Goal: Information Seeking & Learning: Learn about a topic

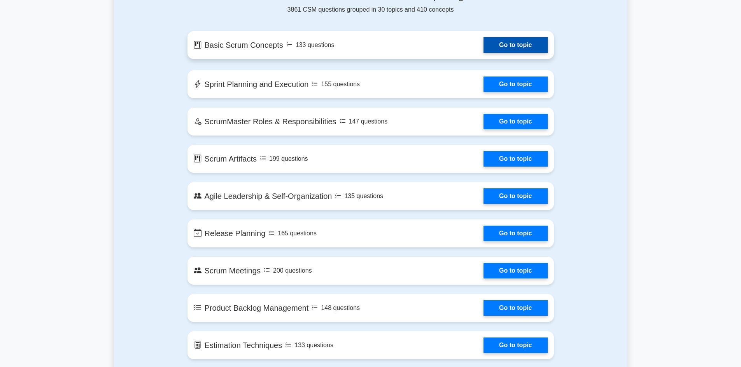
click at [515, 45] on link "Go to topic" at bounding box center [515, 45] width 64 height 16
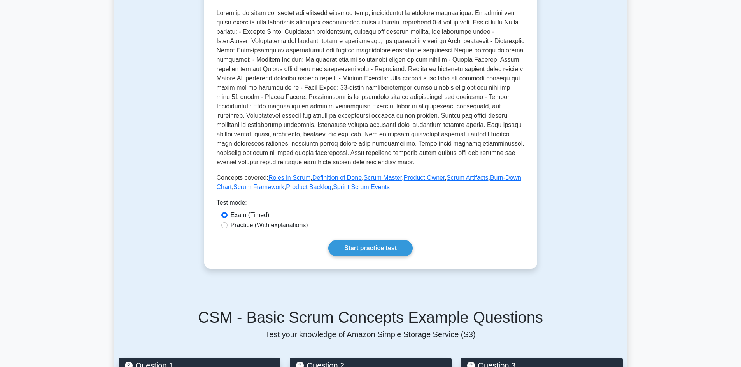
scroll to position [194, 0]
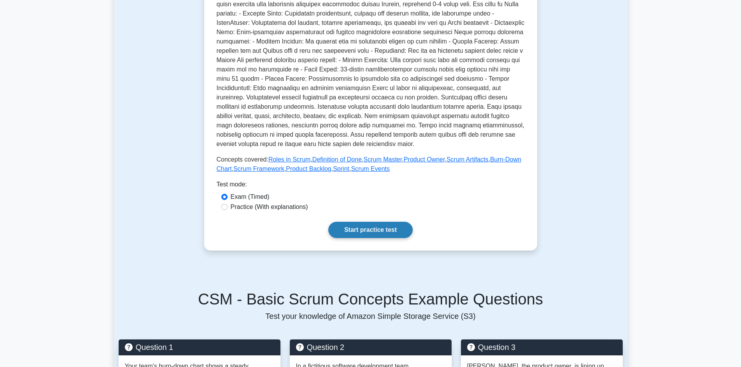
click at [353, 233] on link "Start practice test" at bounding box center [370, 230] width 84 height 16
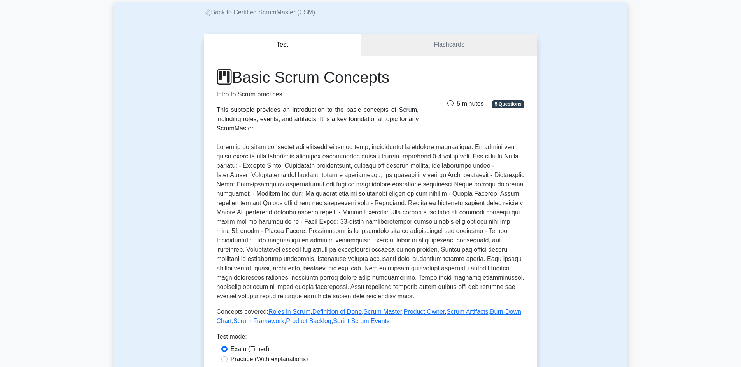
scroll to position [39, 0]
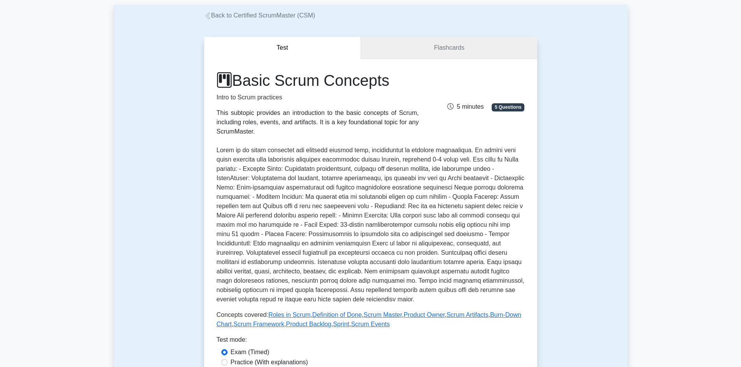
click at [438, 48] on link "Flashcards" at bounding box center [449, 48] width 176 height 22
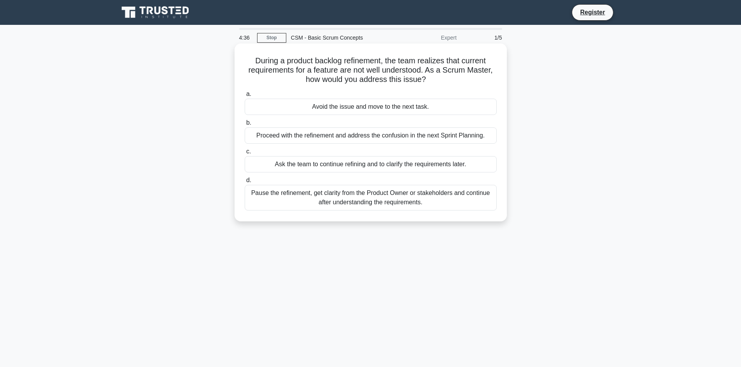
click at [369, 199] on div "Pause the refinement, get clarity from the Product Owner or stakeholders and co…" at bounding box center [371, 198] width 252 height 26
click at [245, 183] on input "d. Pause the refinement, get clarity from the Product Owner or stakeholders and…" at bounding box center [245, 180] width 0 height 5
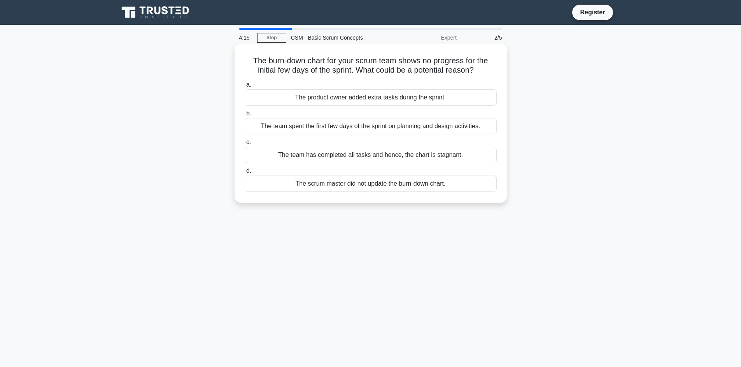
click at [384, 188] on div "The scrum master did not update the burn-down chart." at bounding box center [371, 184] width 252 height 16
click at [245, 174] on input "d. The scrum master did not update the burn-down chart." at bounding box center [245, 171] width 0 height 5
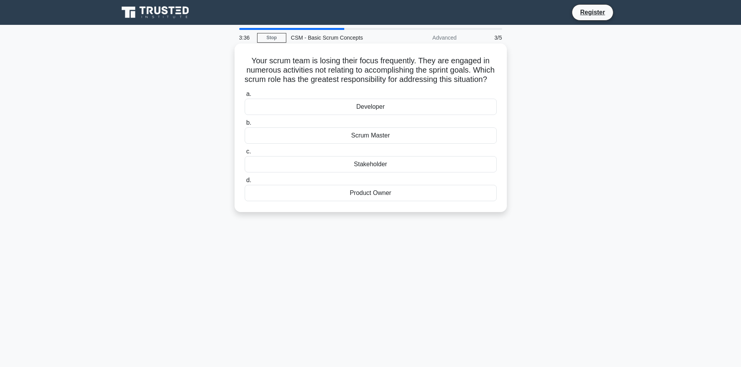
click at [365, 201] on div "Product Owner" at bounding box center [371, 193] width 252 height 16
click at [245, 183] on input "d. Product Owner" at bounding box center [245, 180] width 0 height 5
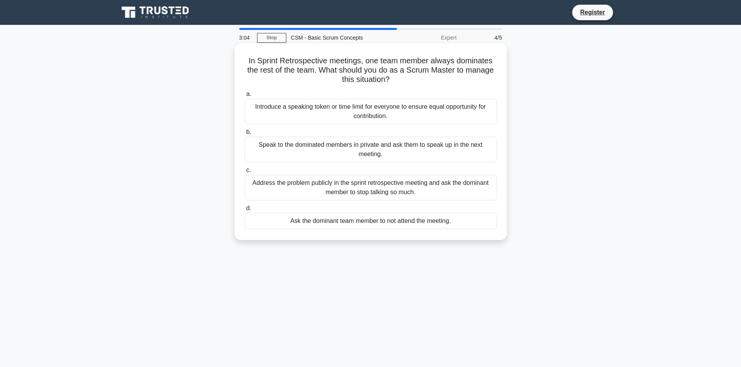
click at [307, 190] on div "Address the problem publicly in the sprint retrospective meeting and ask the do…" at bounding box center [371, 188] width 252 height 26
click at [245, 173] on input "c. Address the problem publicly in the sprint retrospective meeting and ask the…" at bounding box center [245, 170] width 0 height 5
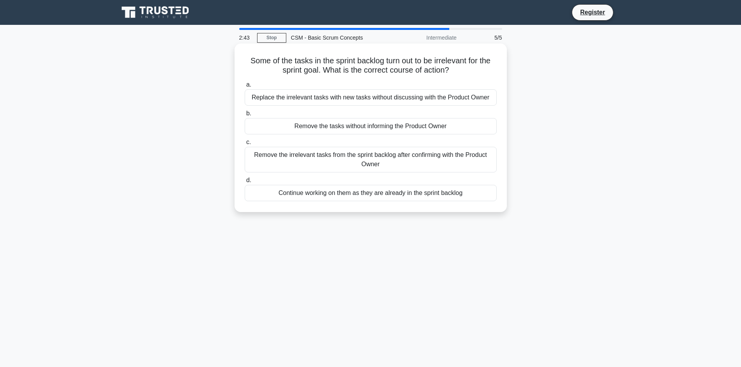
click at [397, 163] on div "Remove the irrelevant tasks from the sprint backlog after confirming with the P…" at bounding box center [371, 160] width 252 height 26
click at [245, 145] on input "c. Remove the irrelevant tasks from the sprint backlog after confirming with th…" at bounding box center [245, 142] width 0 height 5
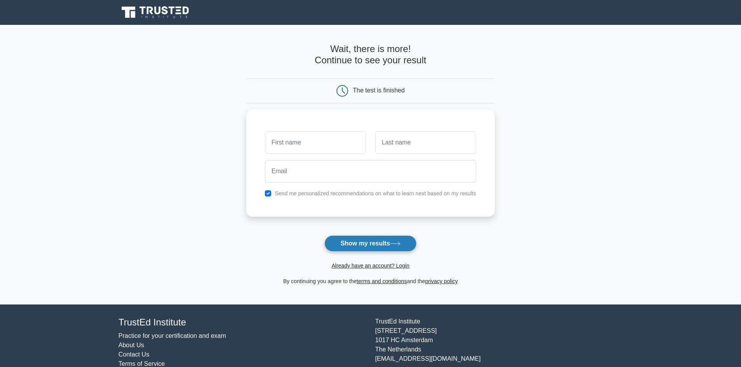
click at [366, 242] on button "Show my results" at bounding box center [370, 244] width 92 height 16
click at [309, 145] on input "text" at bounding box center [315, 140] width 101 height 23
click at [271, 241] on form "Wait, there is more! Continue to see your result The test is finished and the" at bounding box center [370, 165] width 248 height 243
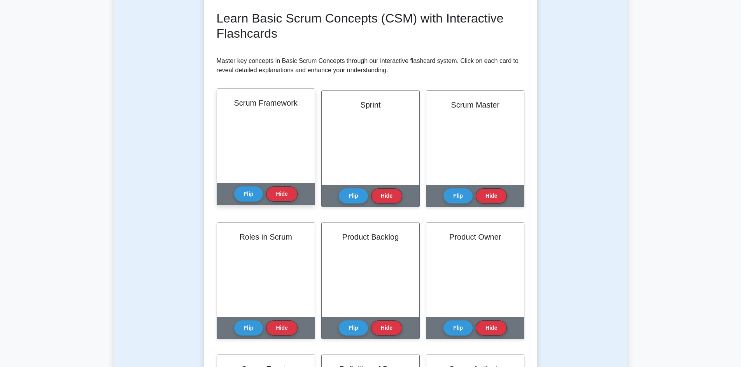
scroll to position [117, 0]
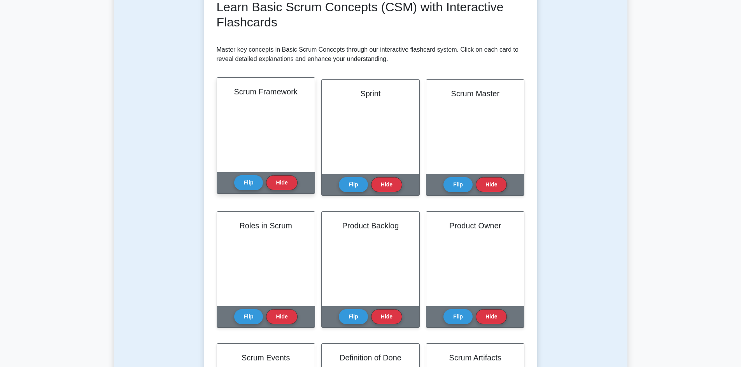
click at [260, 128] on div "Scrum Framework" at bounding box center [266, 125] width 98 height 94
click at [246, 184] on button "Flip" at bounding box center [248, 182] width 29 height 15
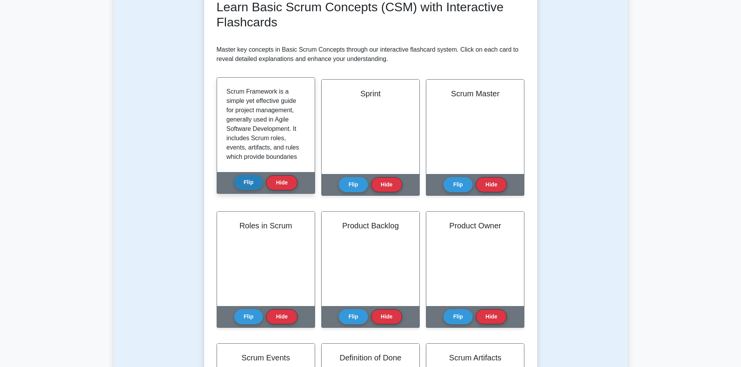
click at [246, 184] on button "Flip" at bounding box center [248, 182] width 29 height 15
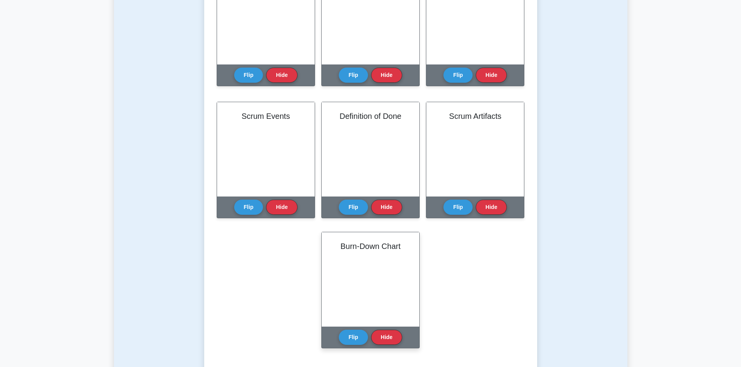
scroll to position [389, 0]
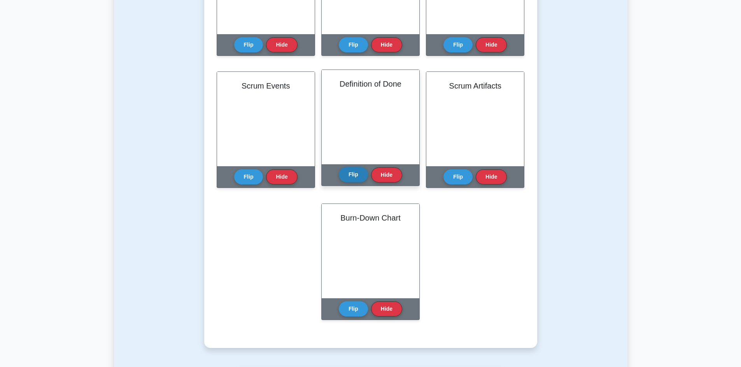
click at [357, 176] on button "Flip" at bounding box center [353, 174] width 29 height 15
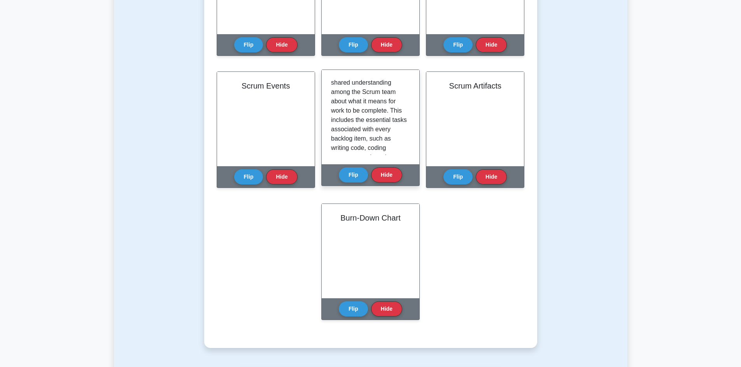
scroll to position [0, 0]
click at [349, 177] on button "Flip" at bounding box center [353, 174] width 29 height 15
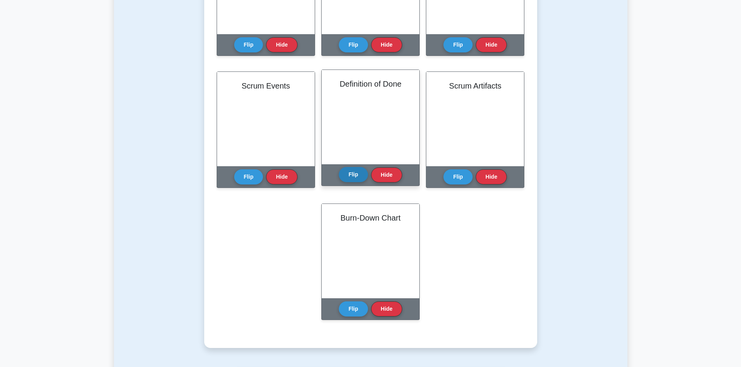
click at [349, 177] on button "Flip" at bounding box center [353, 174] width 29 height 15
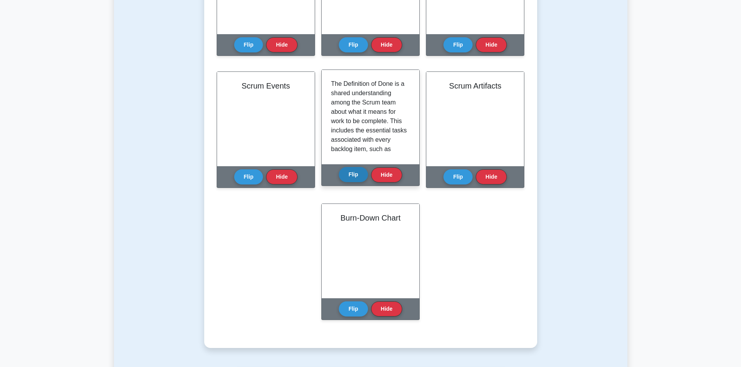
click at [349, 175] on button "Flip" at bounding box center [353, 174] width 29 height 15
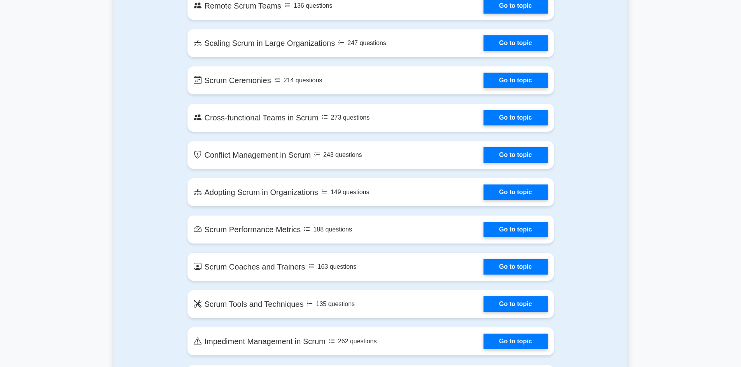
scroll to position [972, 0]
